Goal: Use online tool/utility: Utilize a website feature to perform a specific function

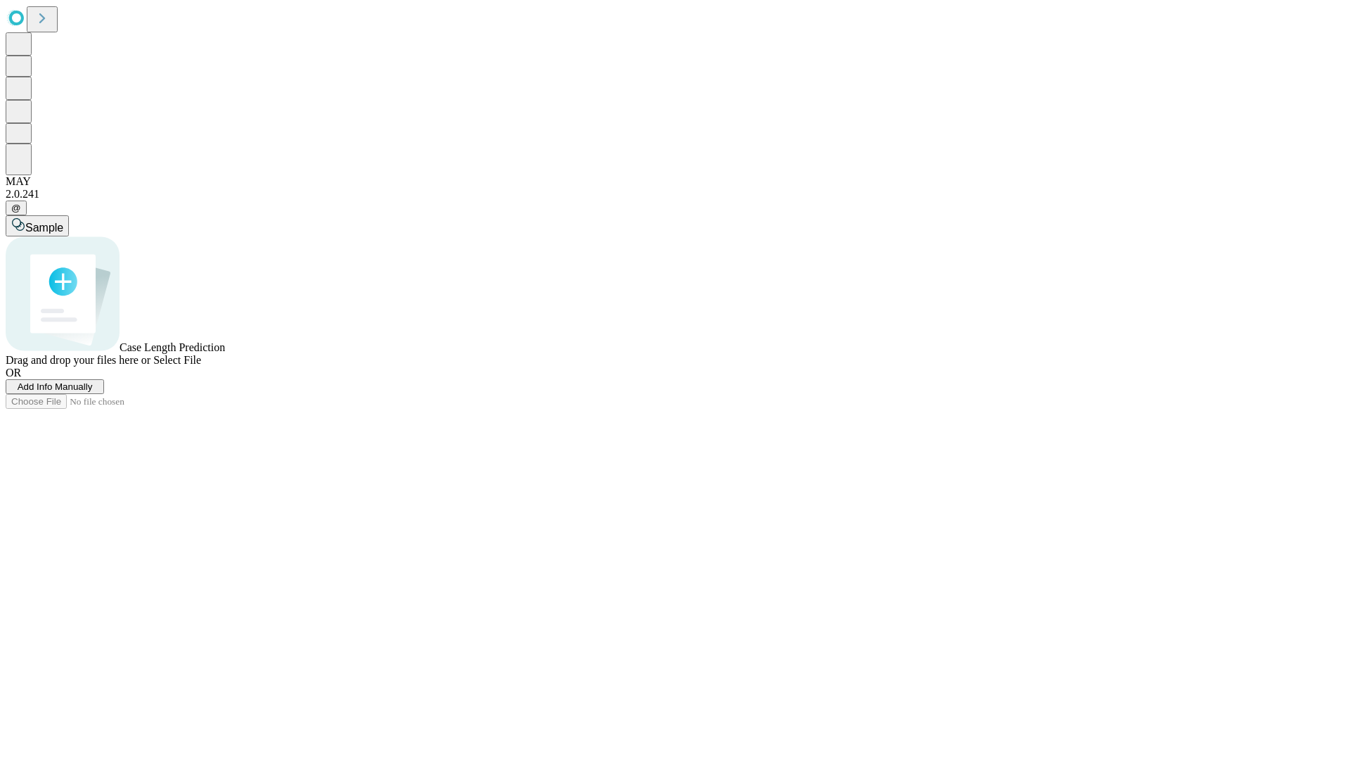
click at [201, 366] on span "Select File" at bounding box center [177, 360] width 48 height 12
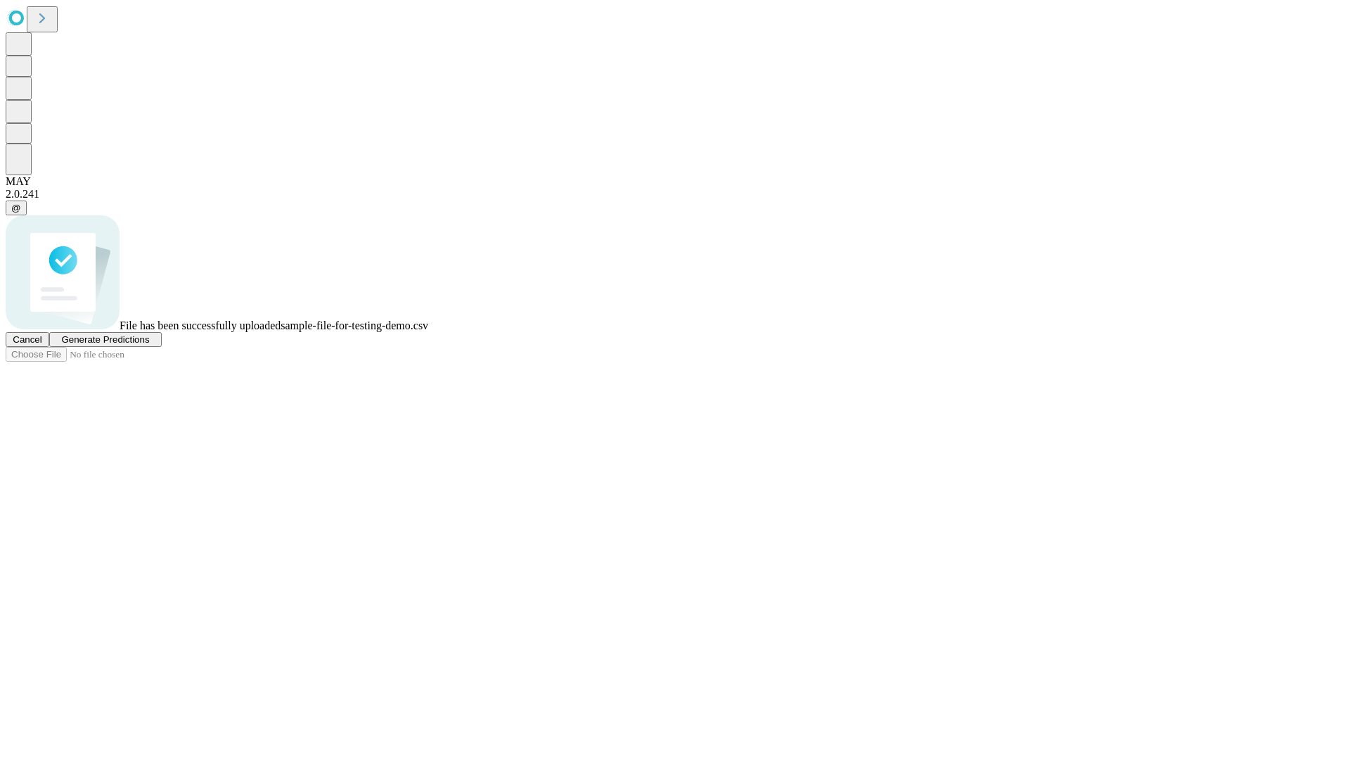
click at [149, 345] on span "Generate Predictions" at bounding box center [105, 339] width 88 height 11
